Goal: Task Accomplishment & Management: Manage account settings

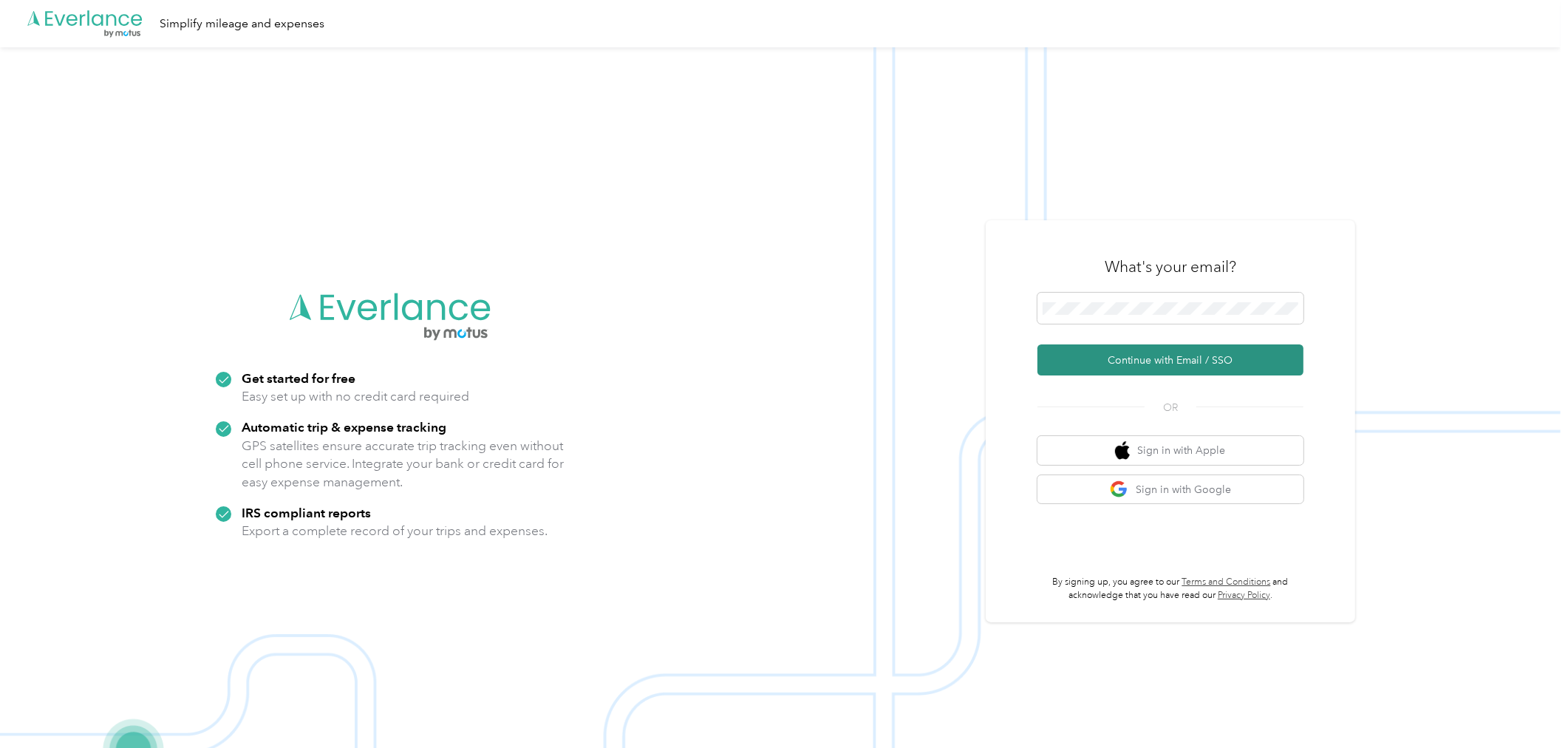
click at [1167, 355] on button "Continue with Email / SSO" at bounding box center [1170, 360] width 266 height 31
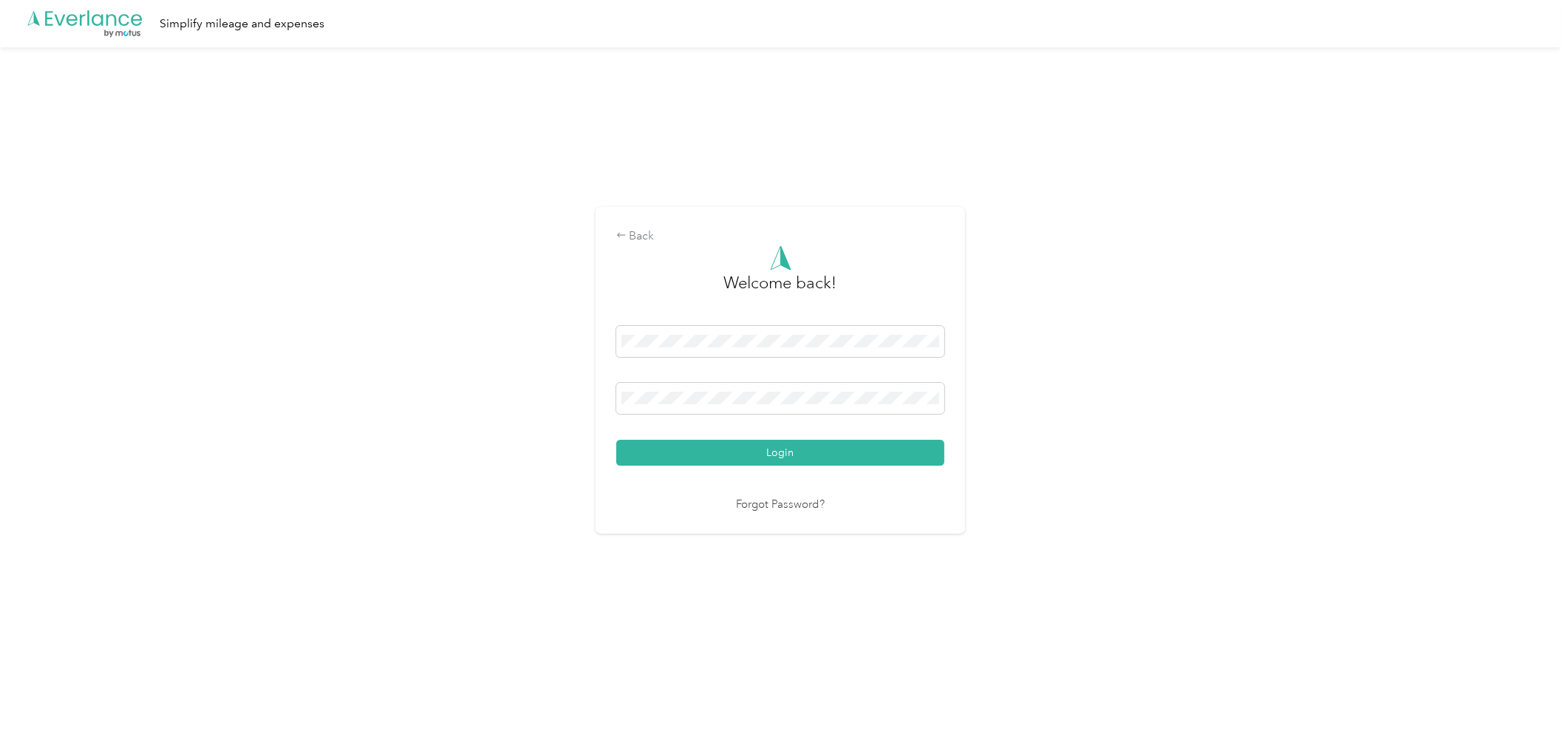
click at [796, 448] on button "Login" at bounding box center [780, 453] width 328 height 26
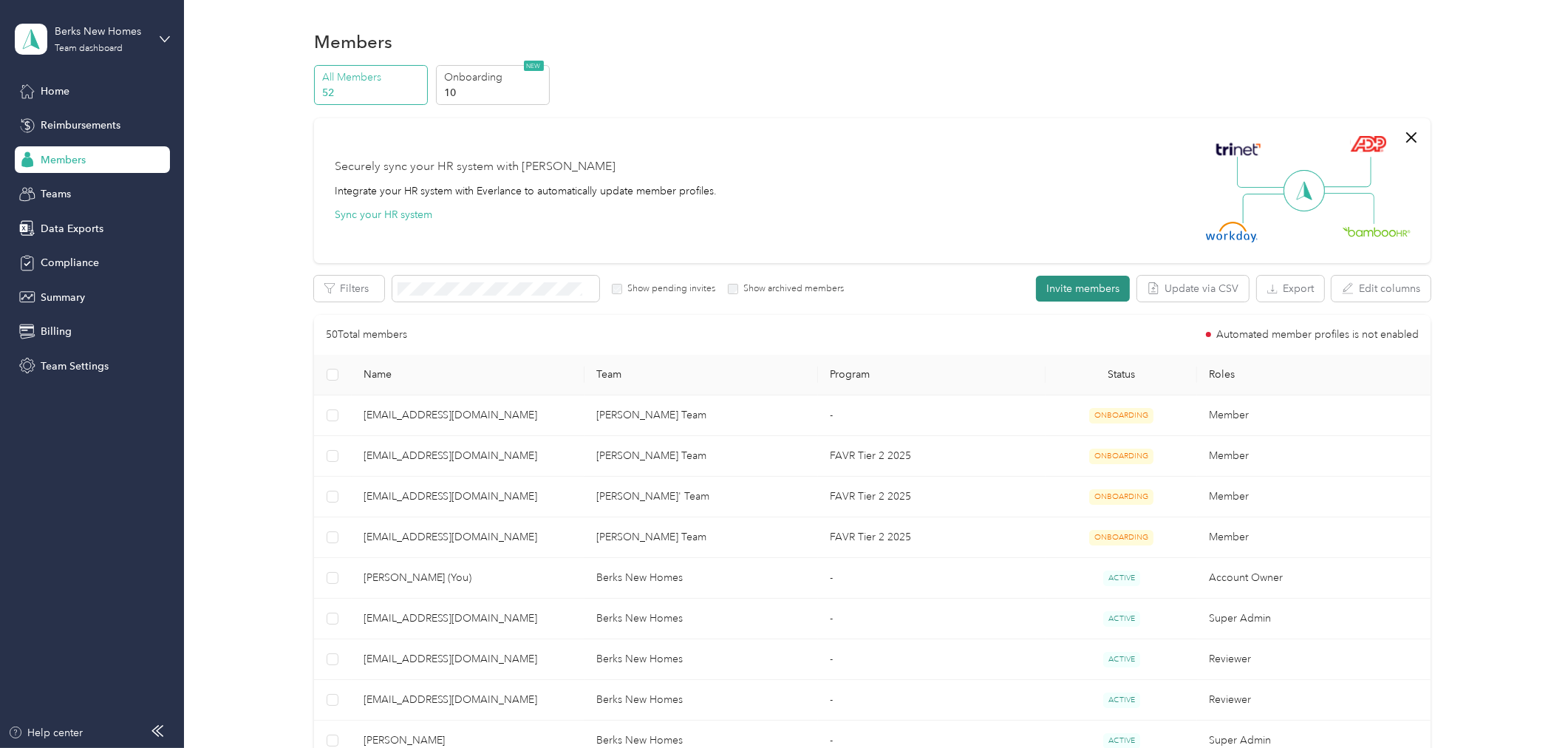
click at [1093, 288] on button "Invite members" at bounding box center [1083, 288] width 94 height 26
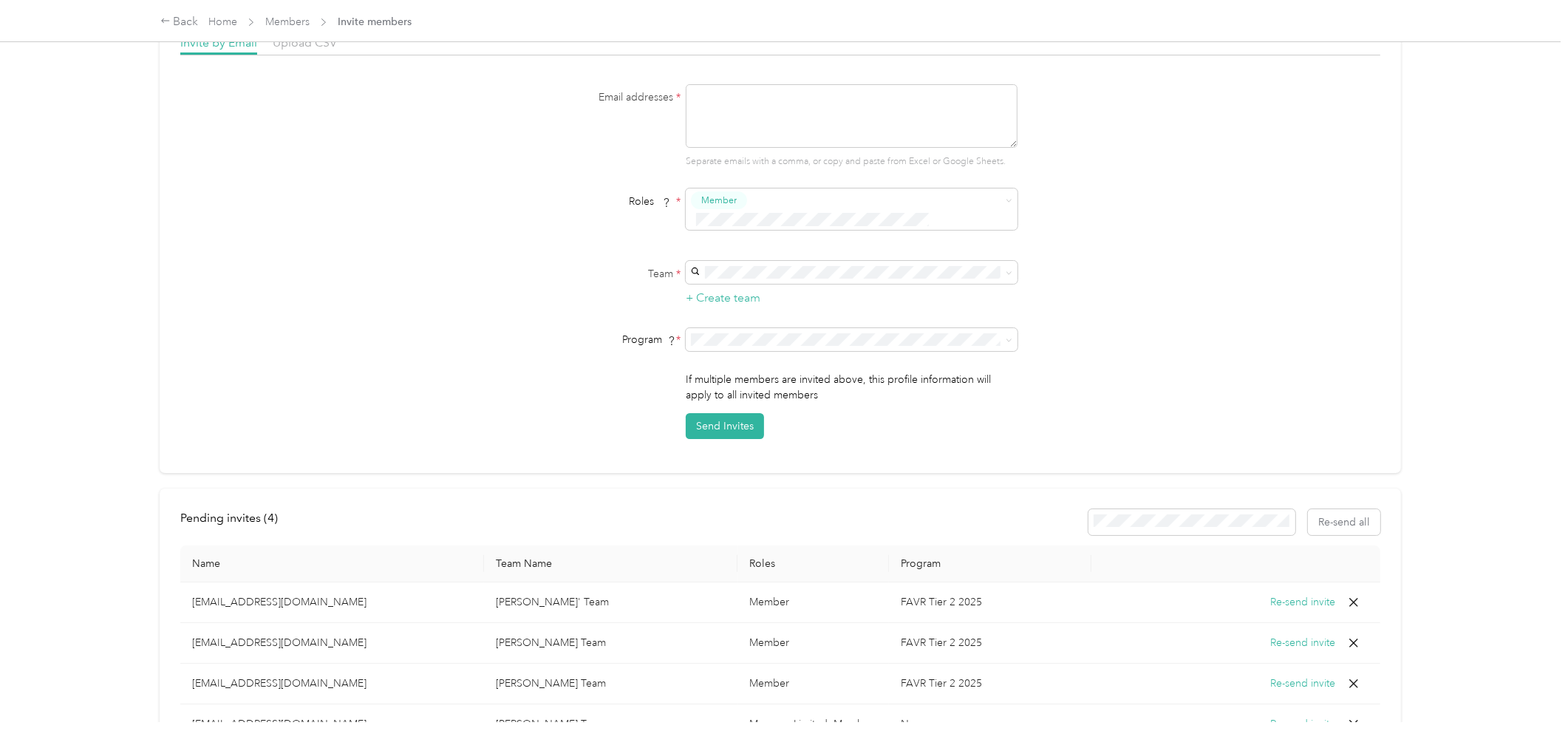
scroll to position [218, 0]
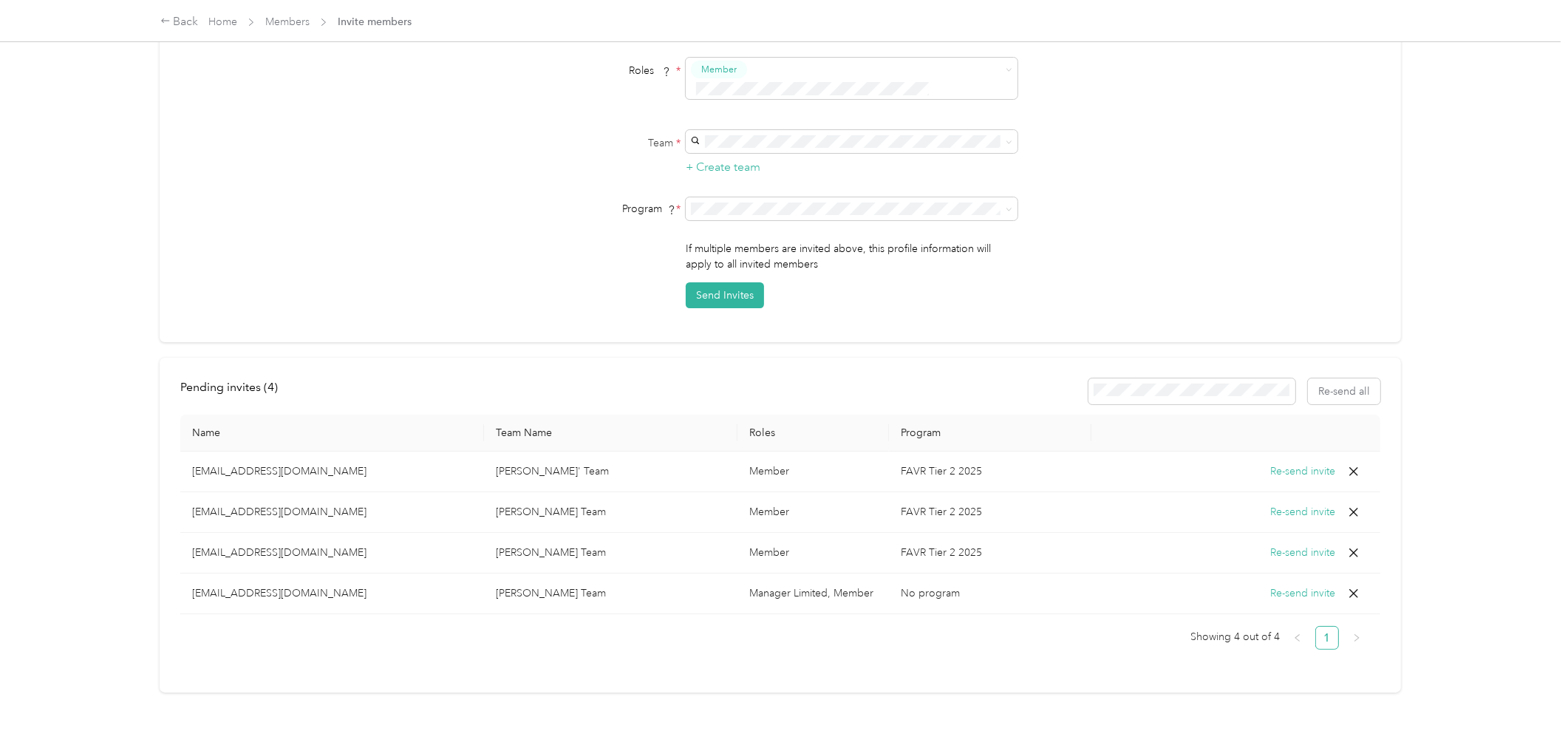
click at [1305, 545] on button "Re-send invite" at bounding box center [1303, 553] width 65 height 16
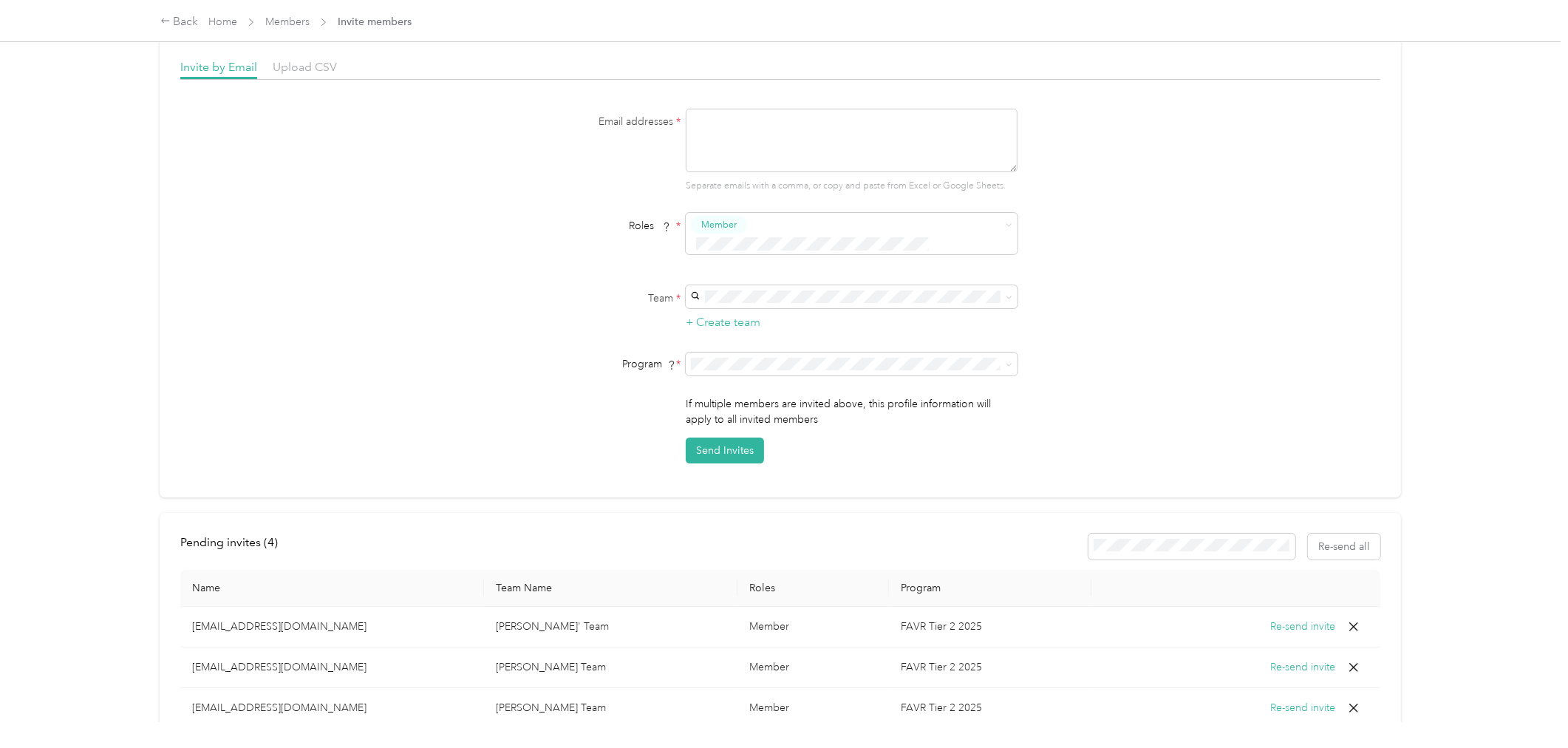
scroll to position [0, 0]
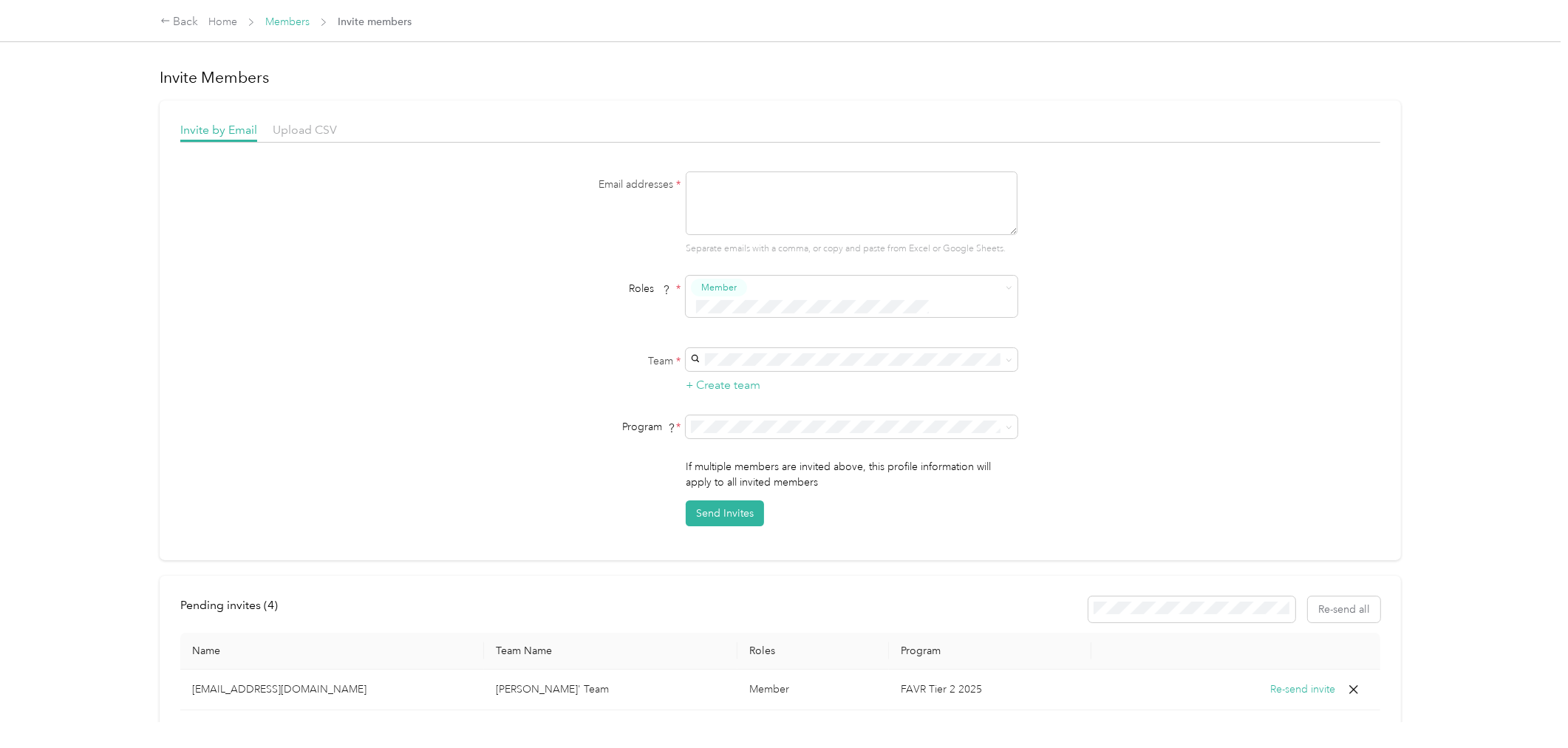
click at [281, 24] on link "Members" at bounding box center [288, 22] width 45 height 13
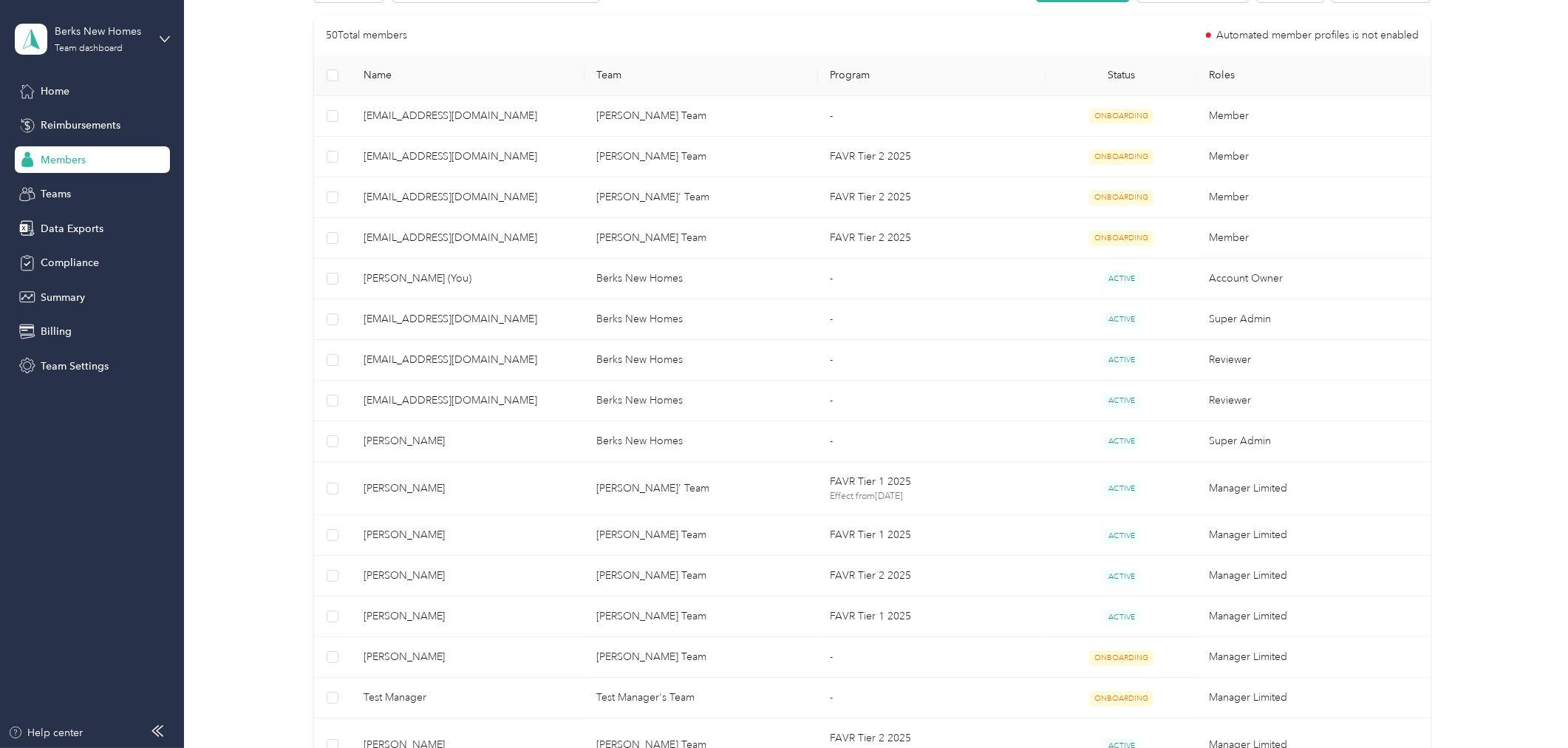
scroll to position [246, 0]
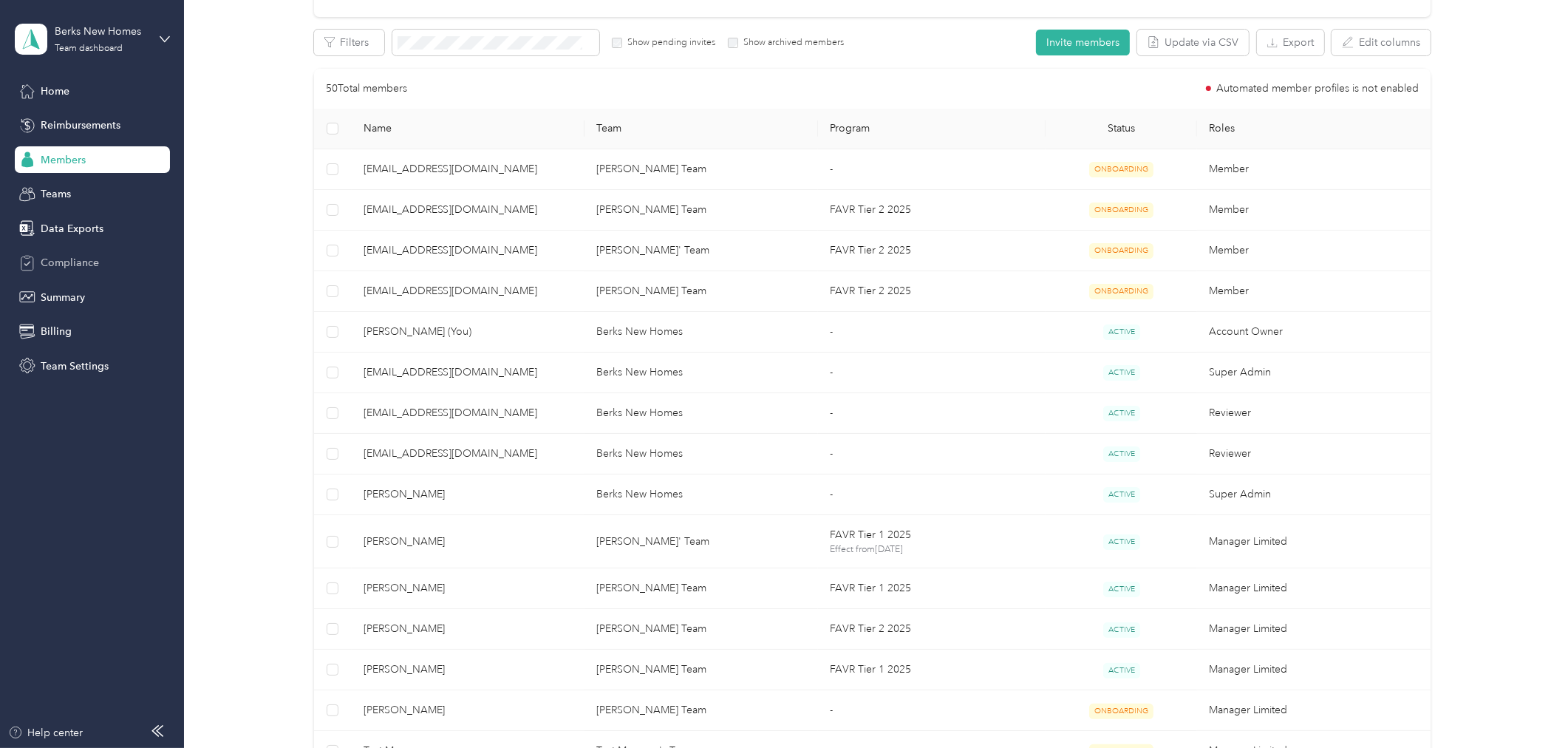
click at [49, 260] on span "Compliance" at bounding box center [70, 262] width 59 height 16
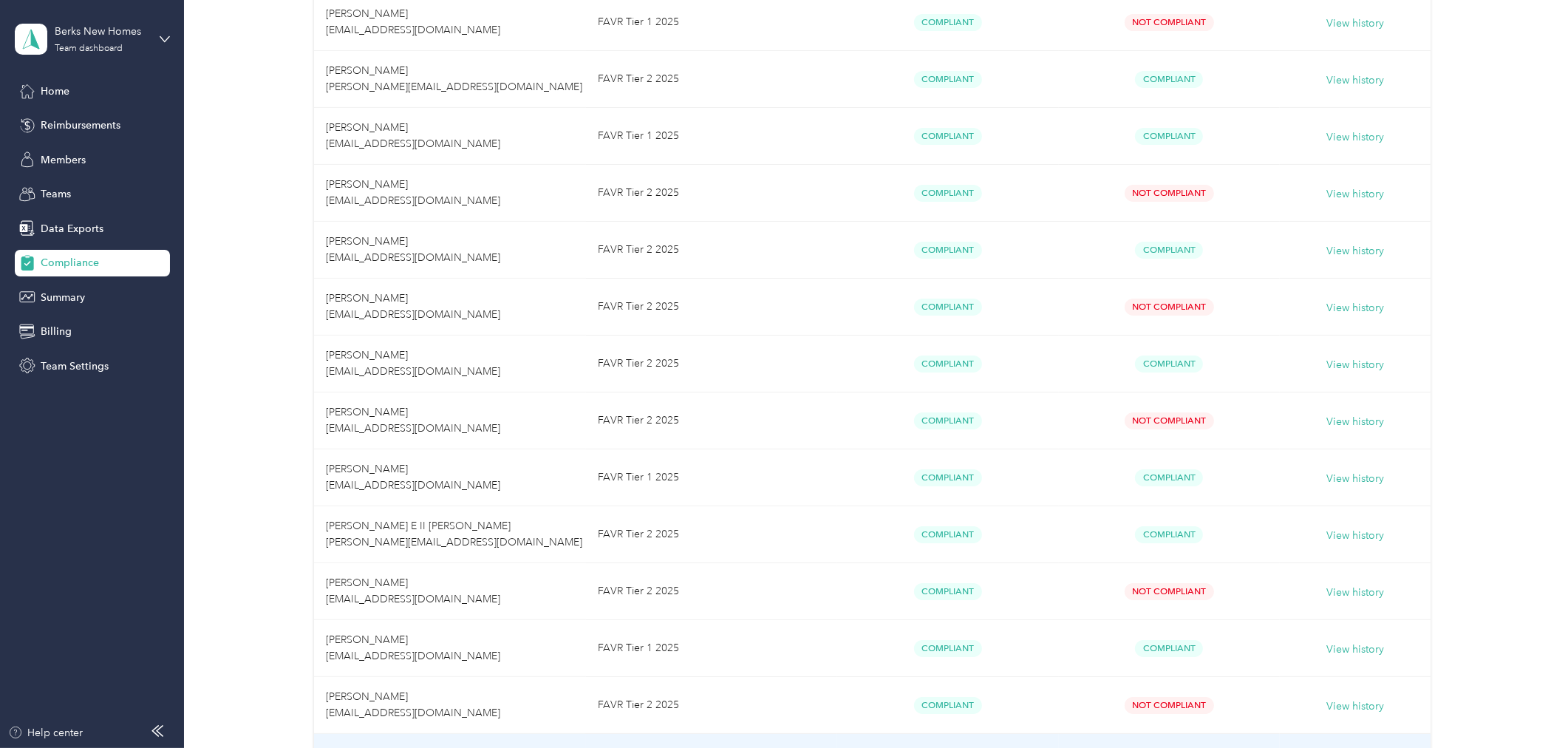
scroll to position [300, 0]
